Goal: Navigation & Orientation: Find specific page/section

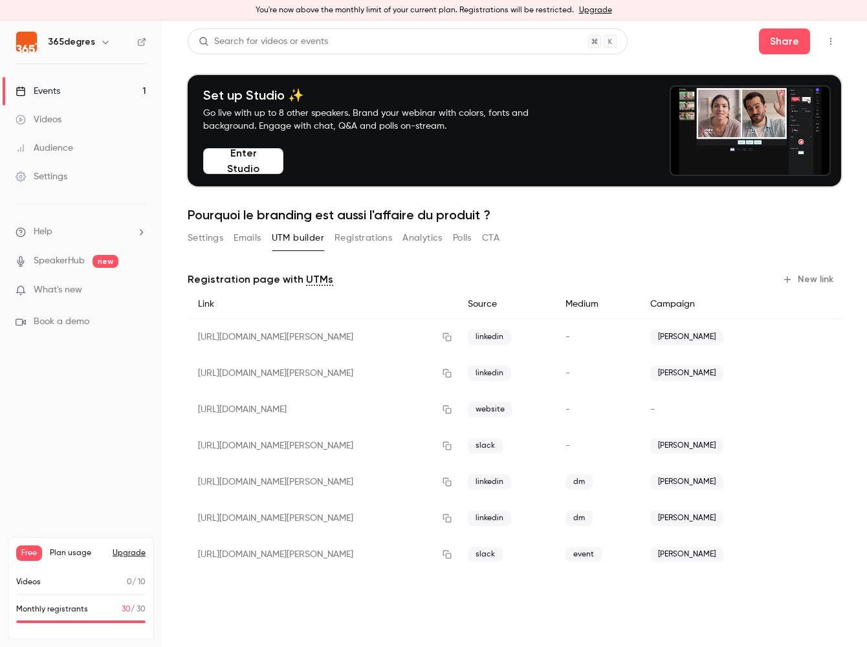
click at [52, 92] on div "Events" at bounding box center [38, 91] width 45 height 13
